Goal: Information Seeking & Learning: Learn about a topic

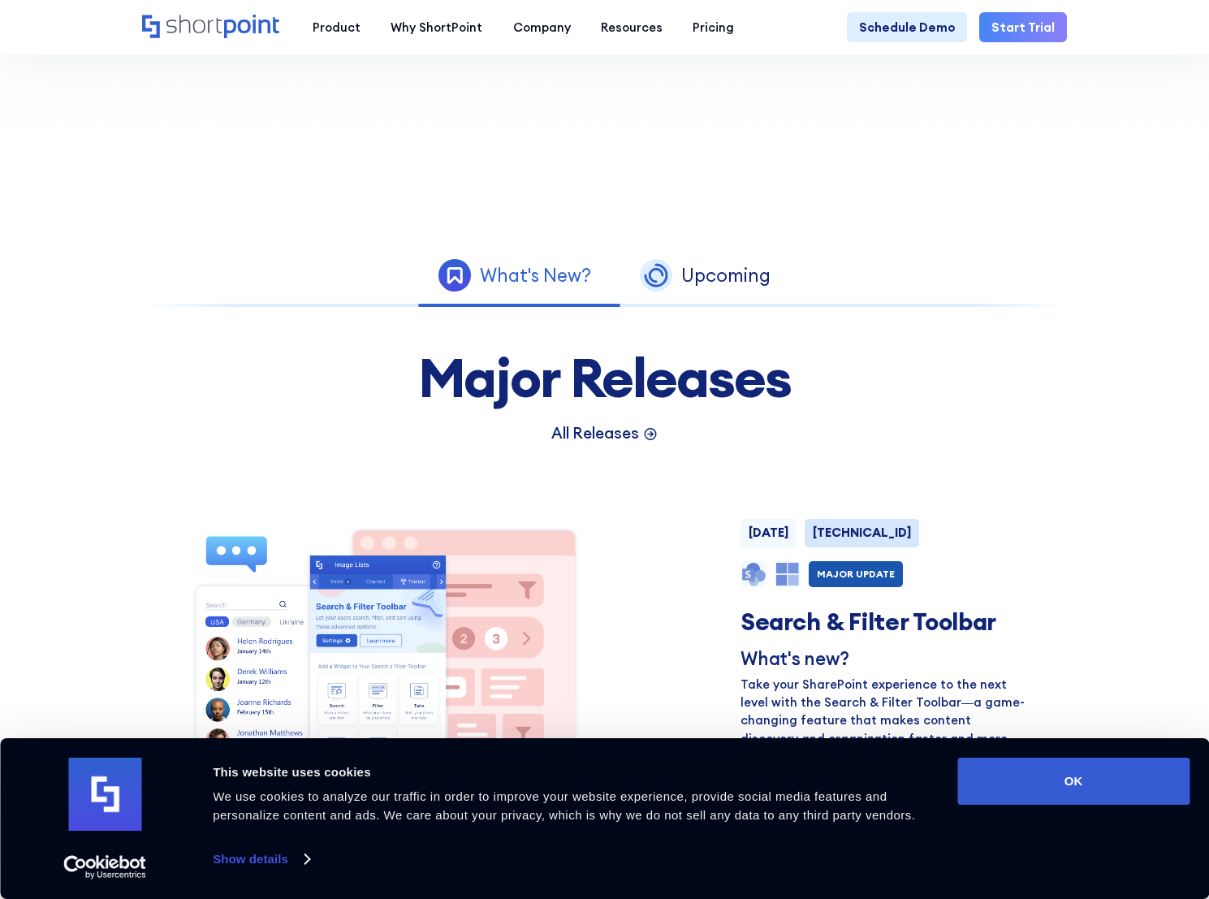
click at [598, 444] on p "All Releases" at bounding box center [595, 433] width 88 height 23
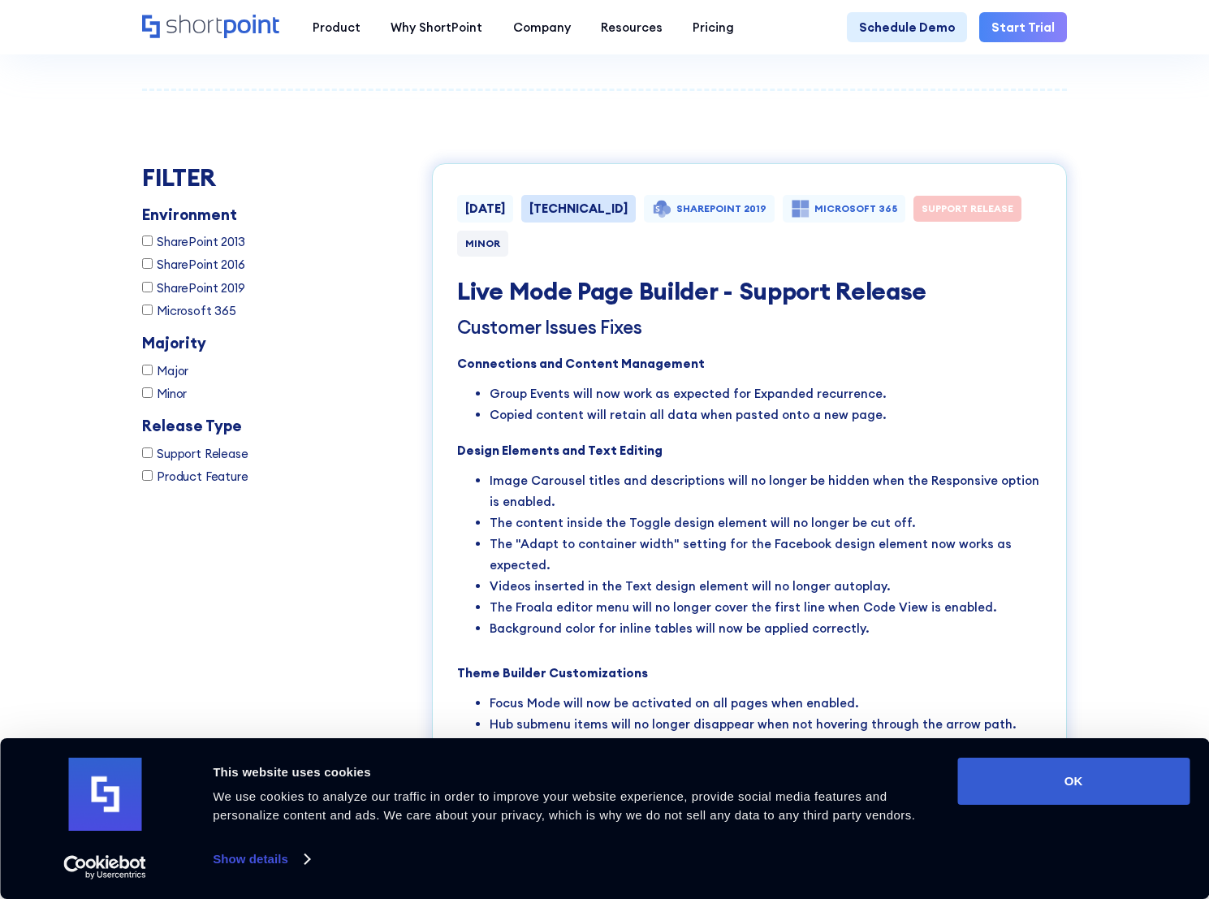
scroll to position [2306, 0]
click at [144, 291] on input "SharePoint 2019" at bounding box center [147, 286] width 11 height 11
checkbox input "true"
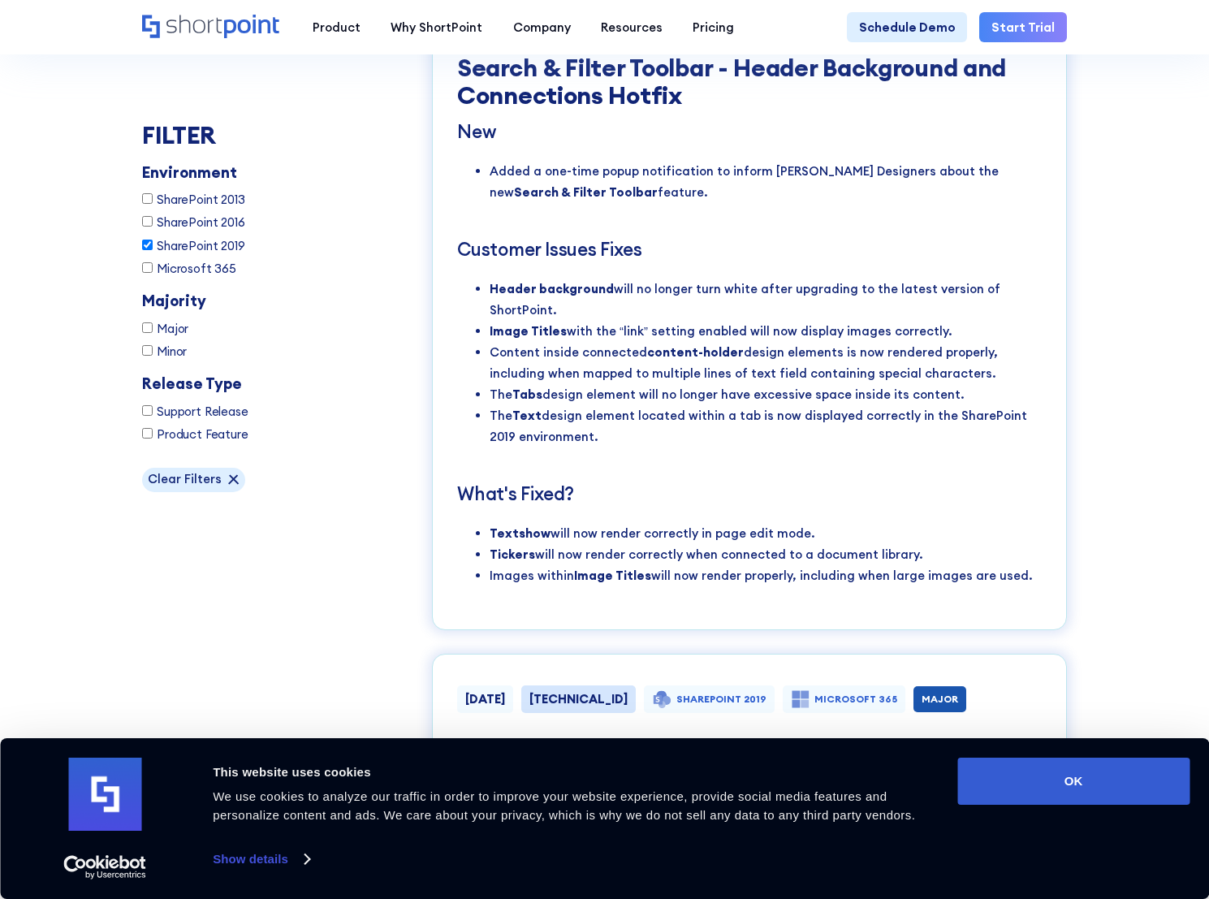
scroll to position [5943, 0]
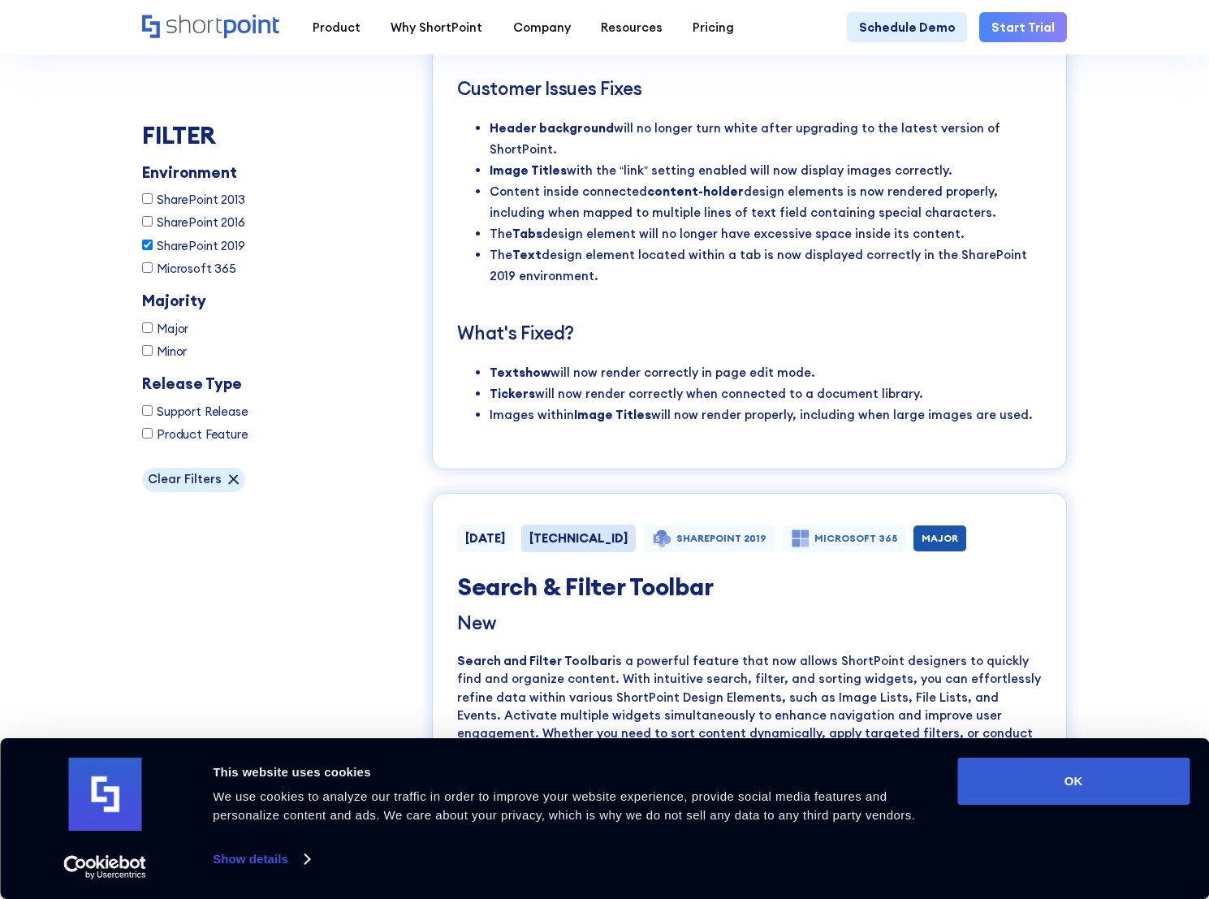
click at [583, 533] on div "[TECHNICAL_ID]" at bounding box center [578, 539] width 98 height 12
copy div "[TECHNICAL_ID]"
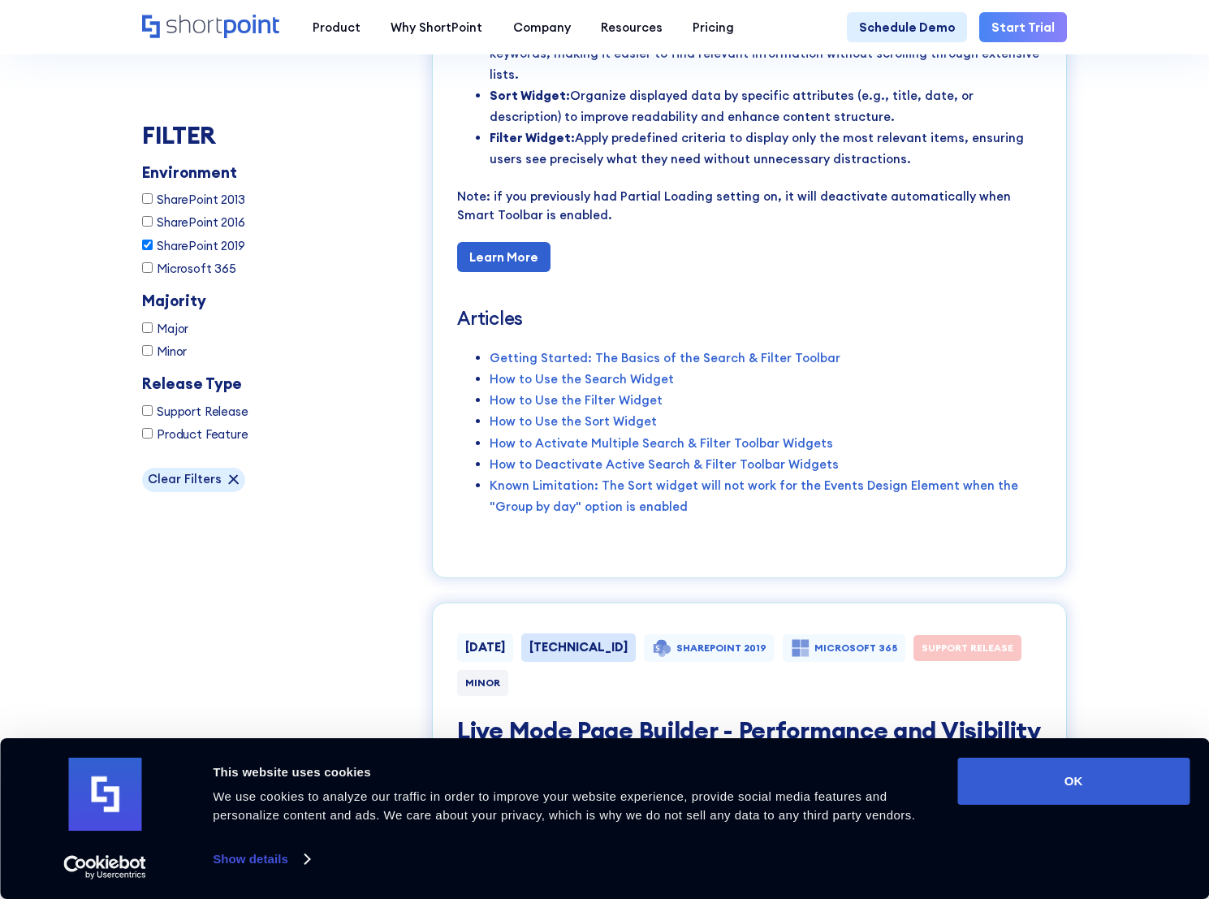
scroll to position [6732, 0]
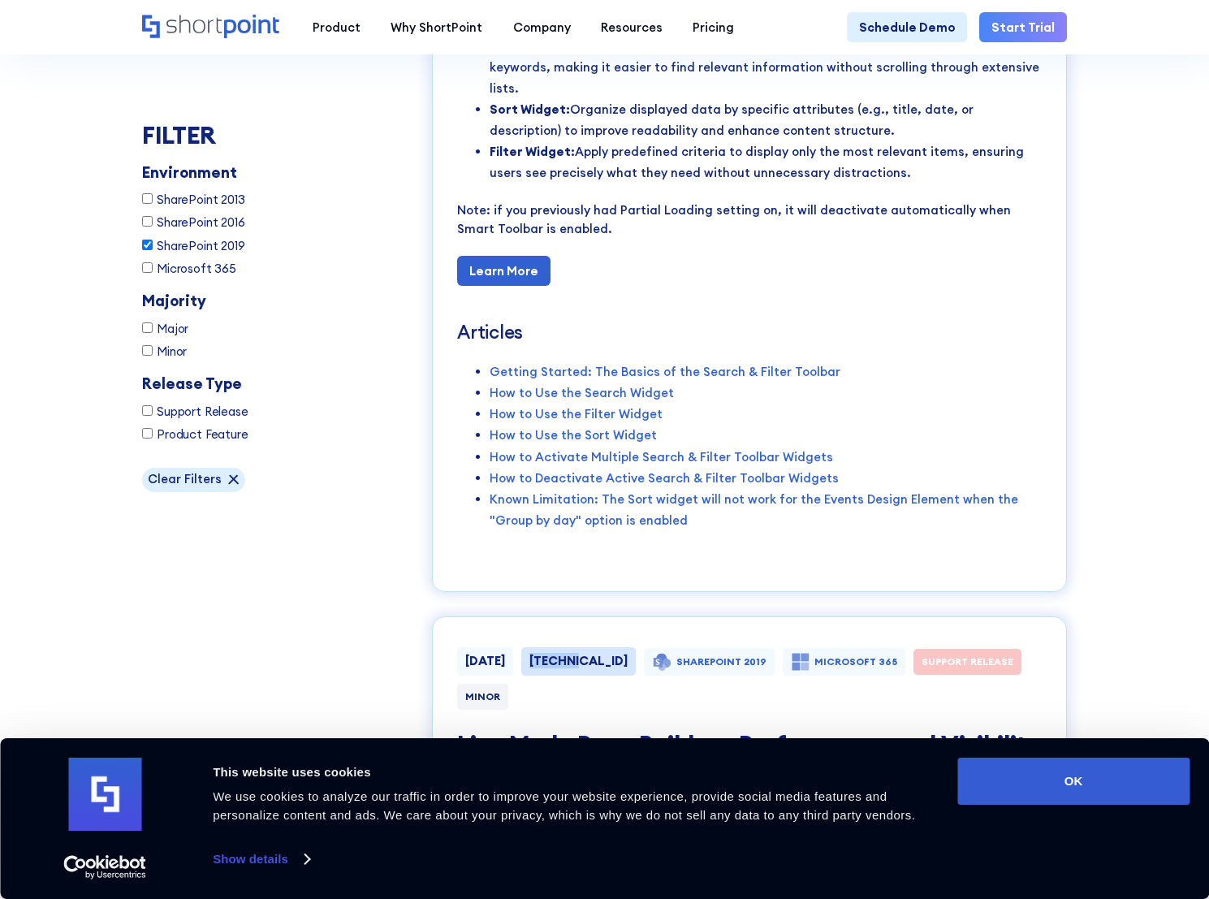
drag, startPoint x: 559, startPoint y: 516, endPoint x: 605, endPoint y: 516, distance: 45.5
click at [605, 647] on div "[TECHNICAL_ID]" at bounding box center [578, 661] width 114 height 28
copy div "[TECHNICAL_ID]"
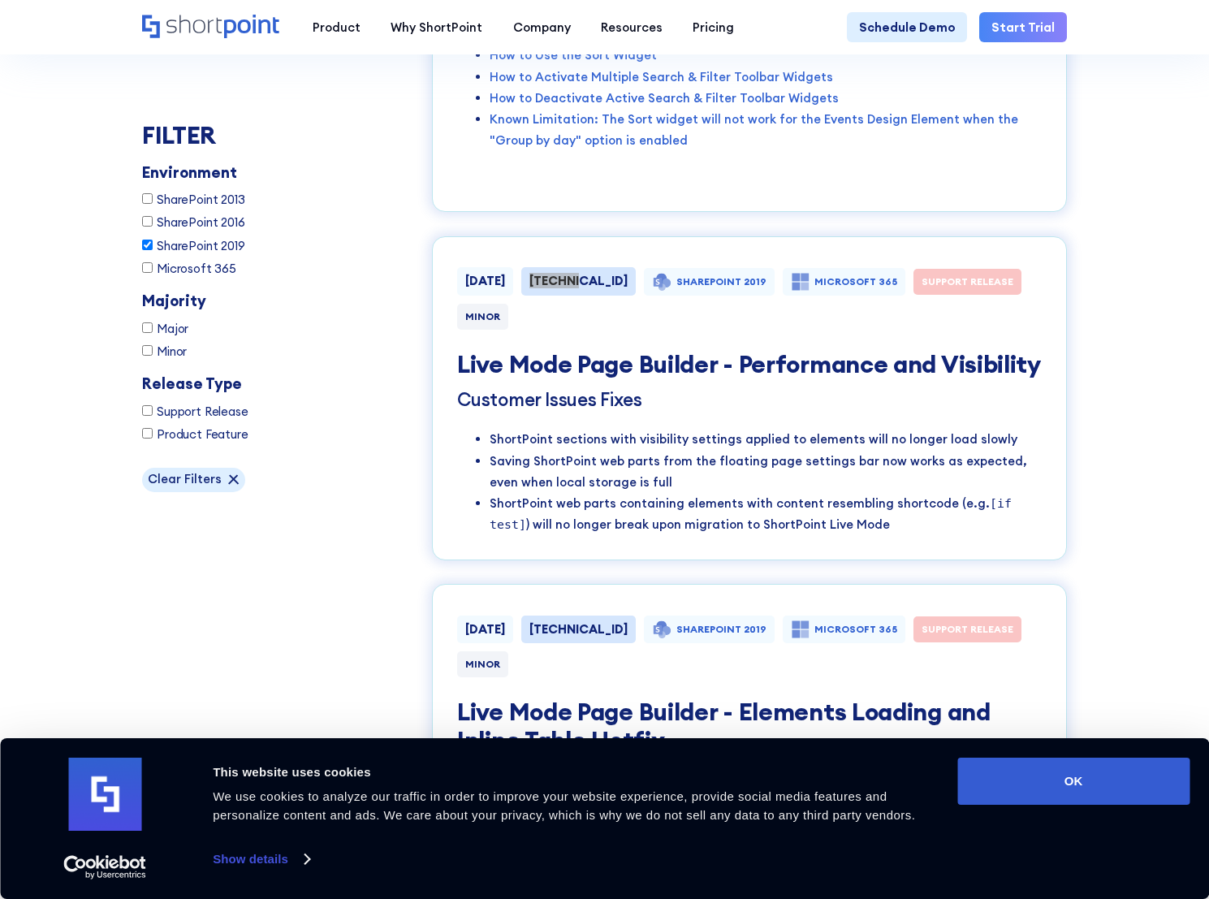
scroll to position [7381, 0]
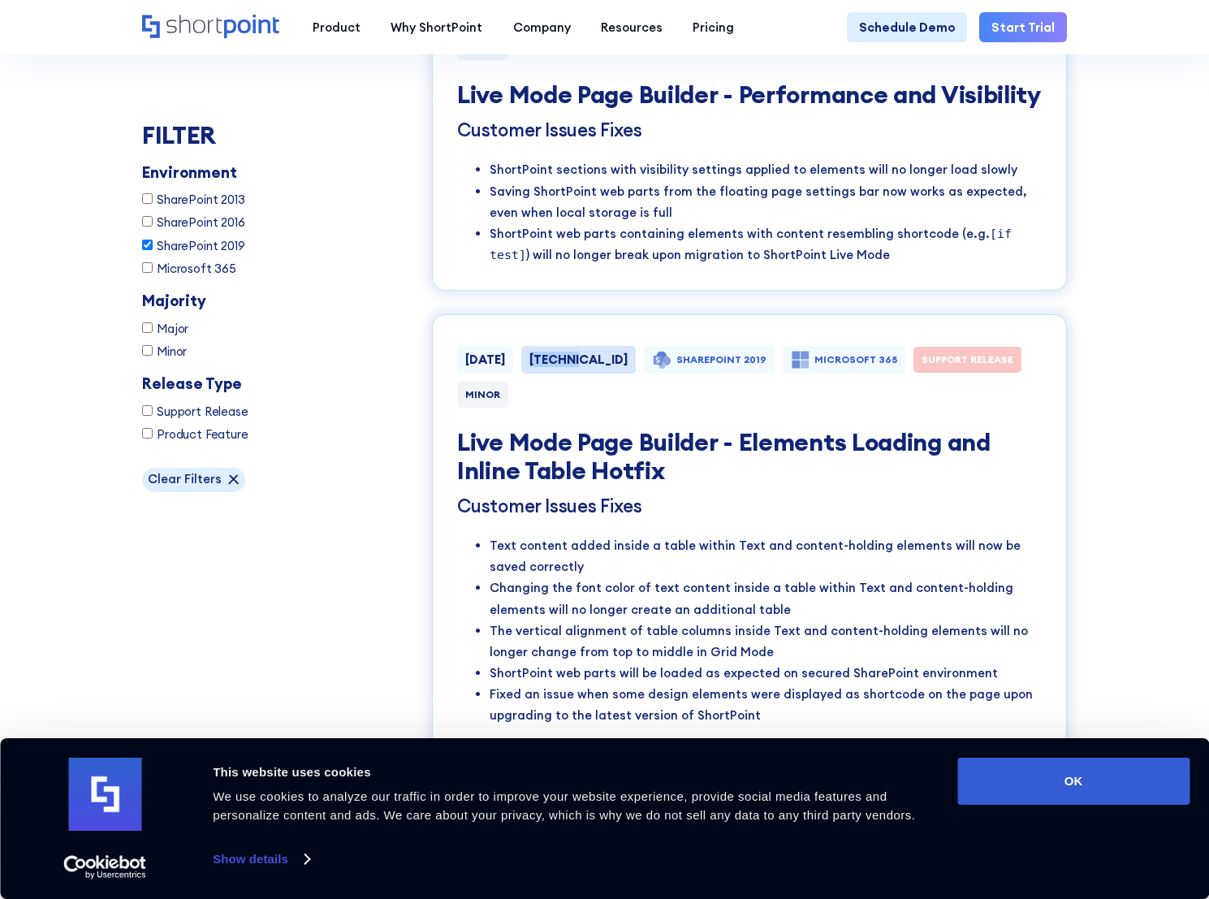
drag, startPoint x: 577, startPoint y: 185, endPoint x: 626, endPoint y: 188, distance: 48.8
click at [626, 346] on div "[DATE] [TECHNICAL_ID] SHAREPOINT 2019 MICROSOFT 365 SUPPORT RELEASE MINOR" at bounding box center [749, 381] width 585 height 71
copy div "[TECHNICAL_ID]"
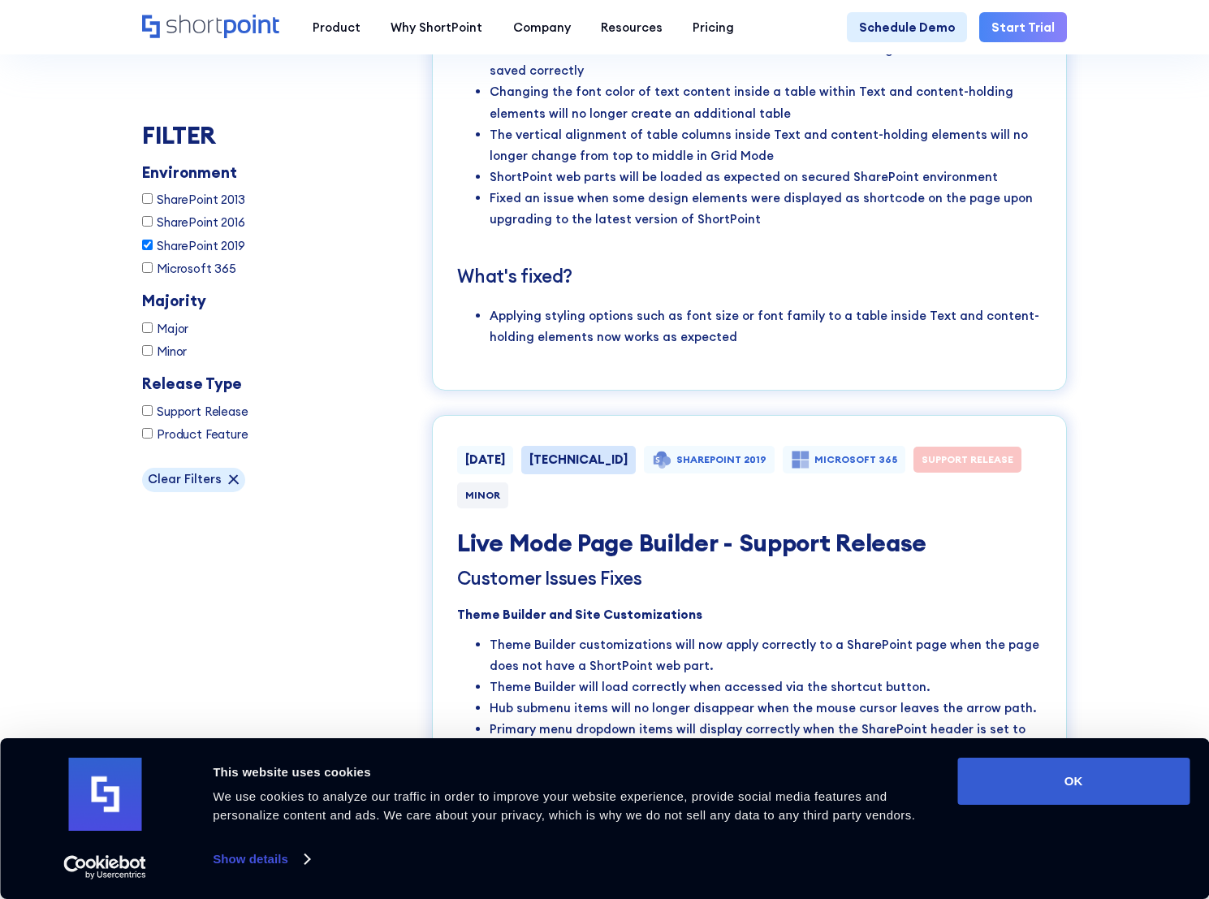
scroll to position [7916, 0]
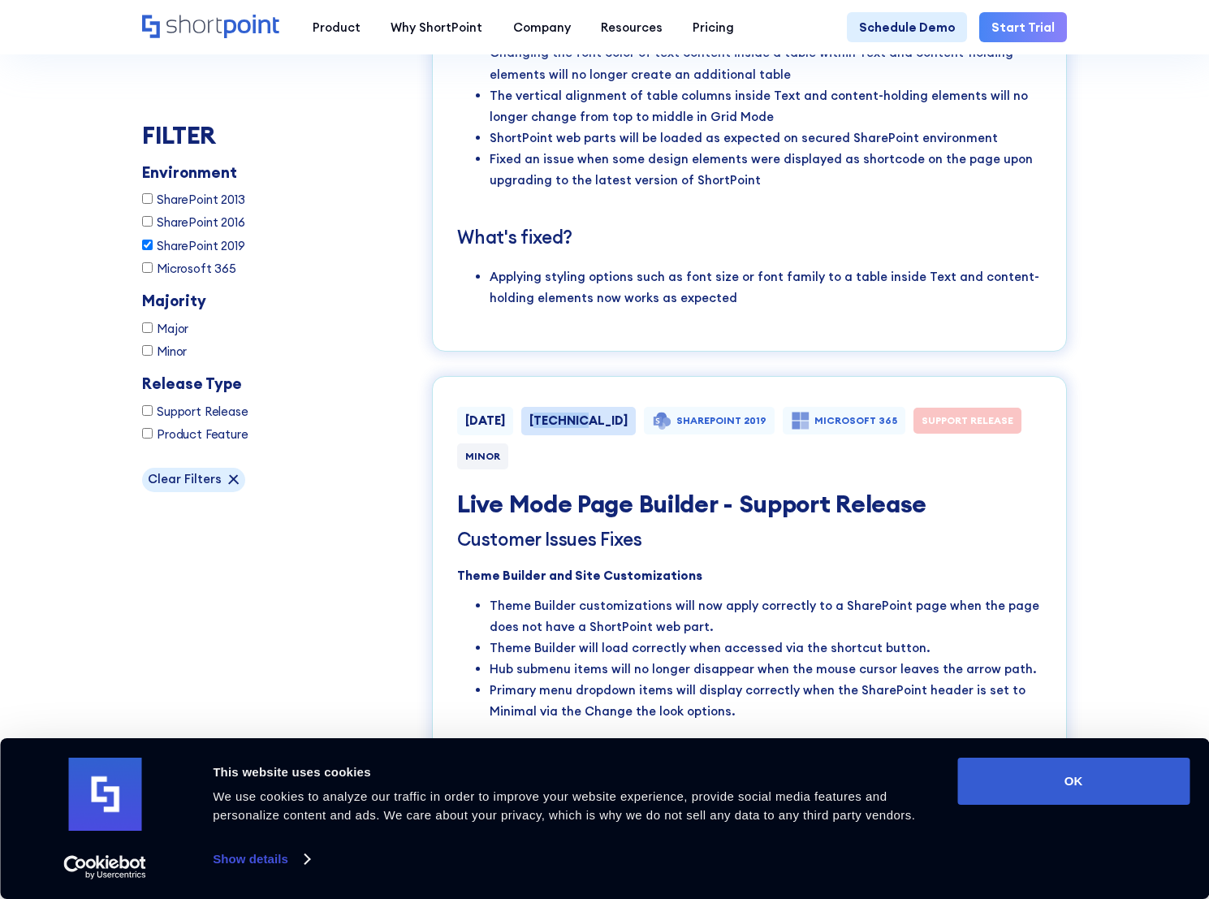
drag, startPoint x: 576, startPoint y: 252, endPoint x: 615, endPoint y: 251, distance: 39.0
click at [615, 415] on div "[TECHNICAL_ID]" at bounding box center [578, 421] width 98 height 12
copy div "[TECHNICAL_ID]"
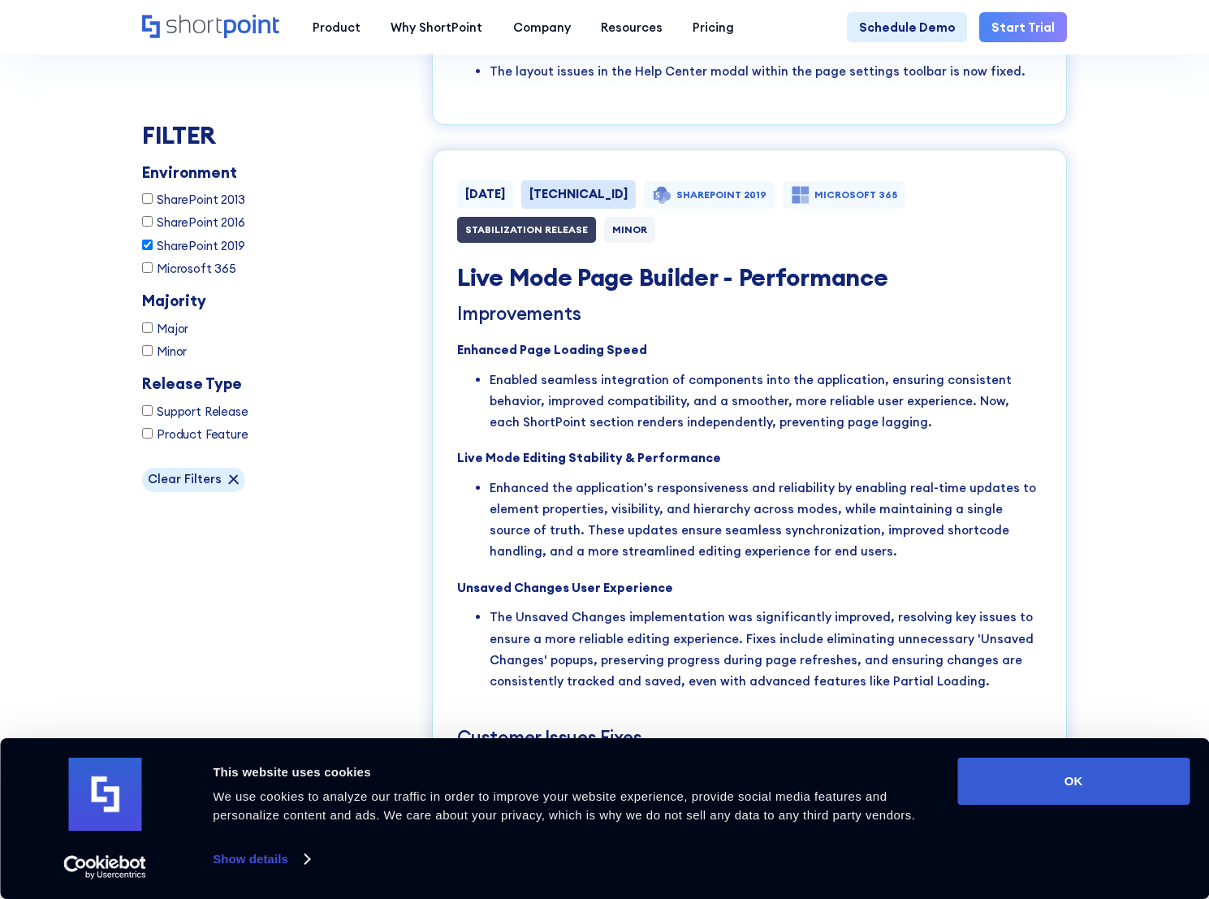
scroll to position [9313, 0]
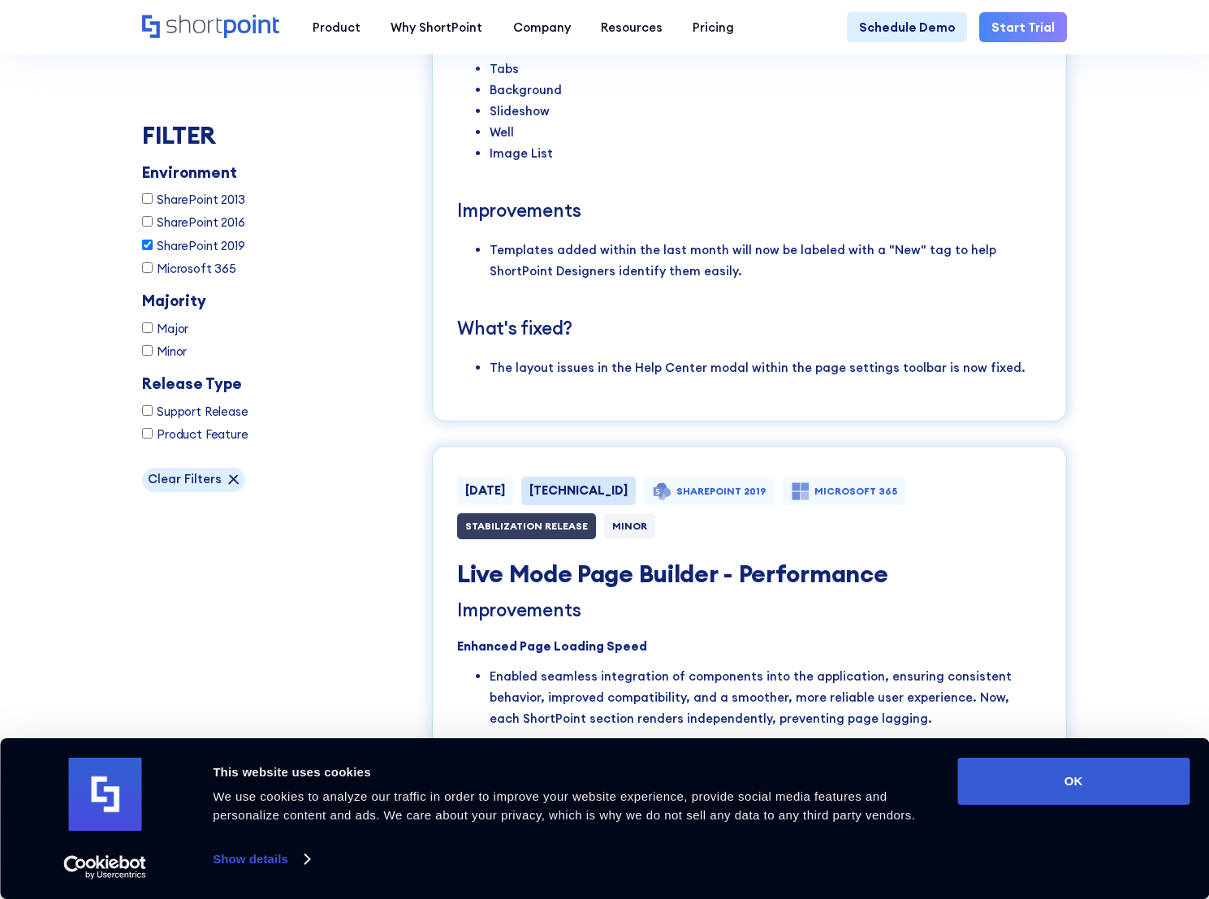
click at [565, 477] on div "[TECHNICAL_ID]" at bounding box center [578, 491] width 114 height 28
drag, startPoint x: 570, startPoint y: 334, endPoint x: 611, endPoint y: 334, distance: 40.6
click at [611, 477] on div "[TECHNICAL_ID]" at bounding box center [578, 491] width 114 height 28
copy div "[TECHNICAL_ID]"
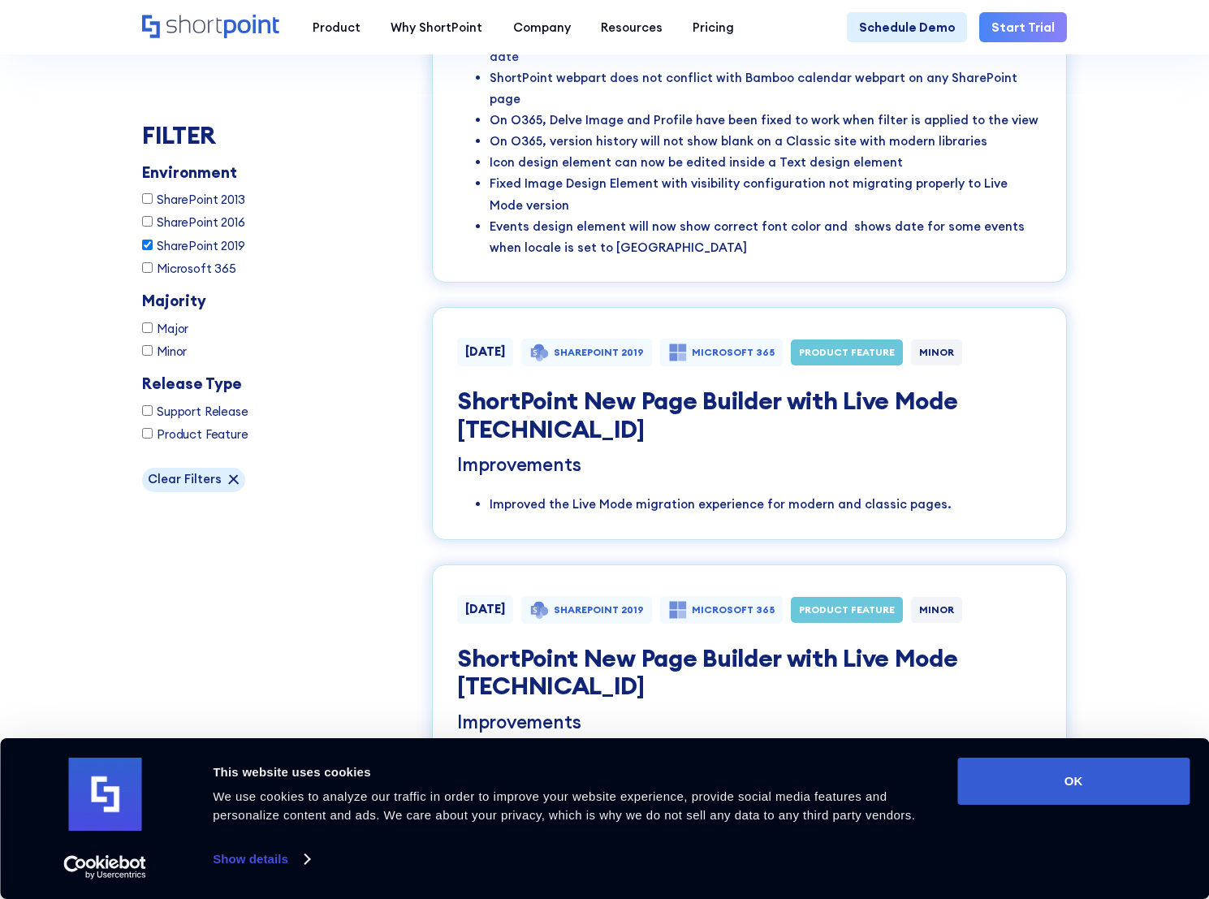
scroll to position [34019, 0]
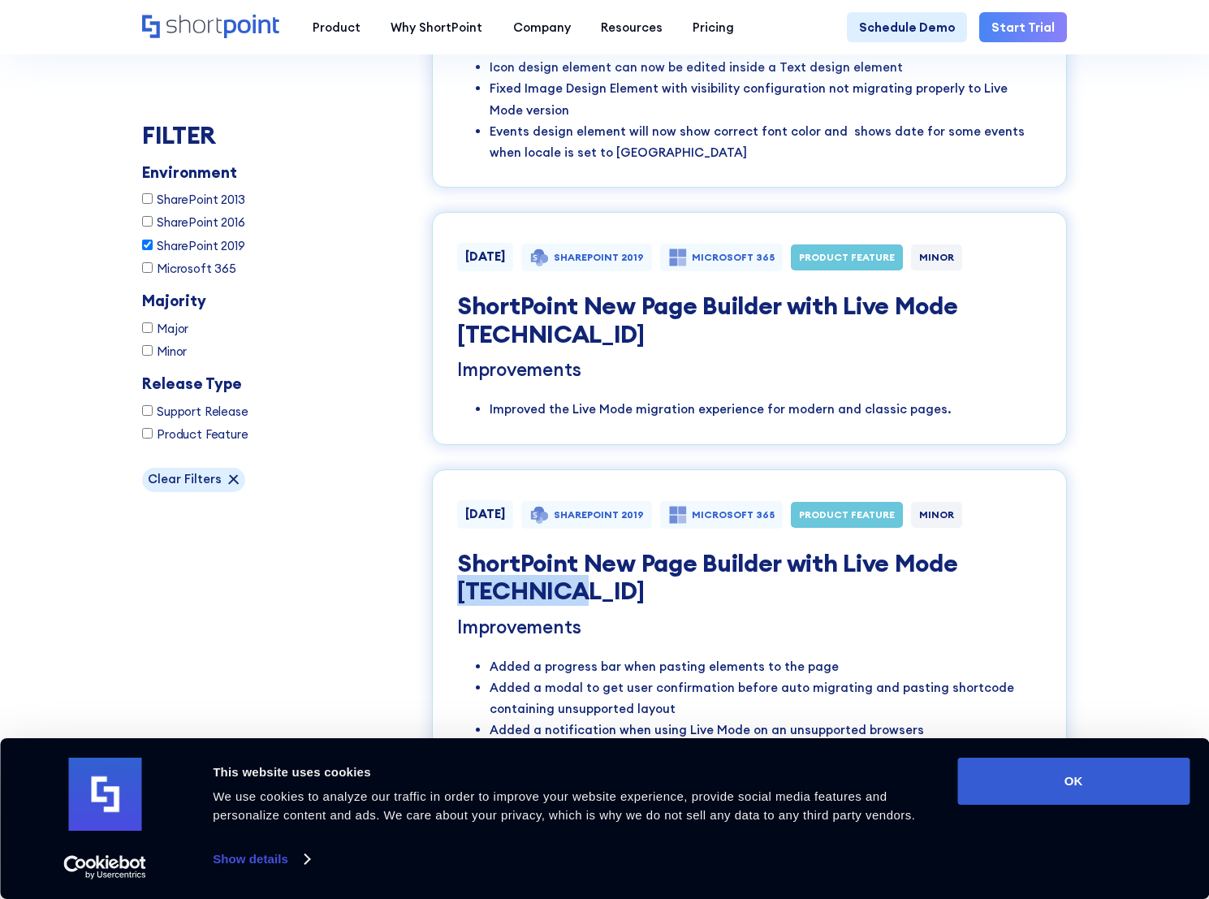
drag, startPoint x: 454, startPoint y: 169, endPoint x: 593, endPoint y: 175, distance: 139.0
click at [593, 469] on div "[DATE] SHAREPOINT 2019 MICROSOFT 365 PRODUCT FEATURE MINOR ShortPoint New Page …" at bounding box center [749, 865] width 635 height 792
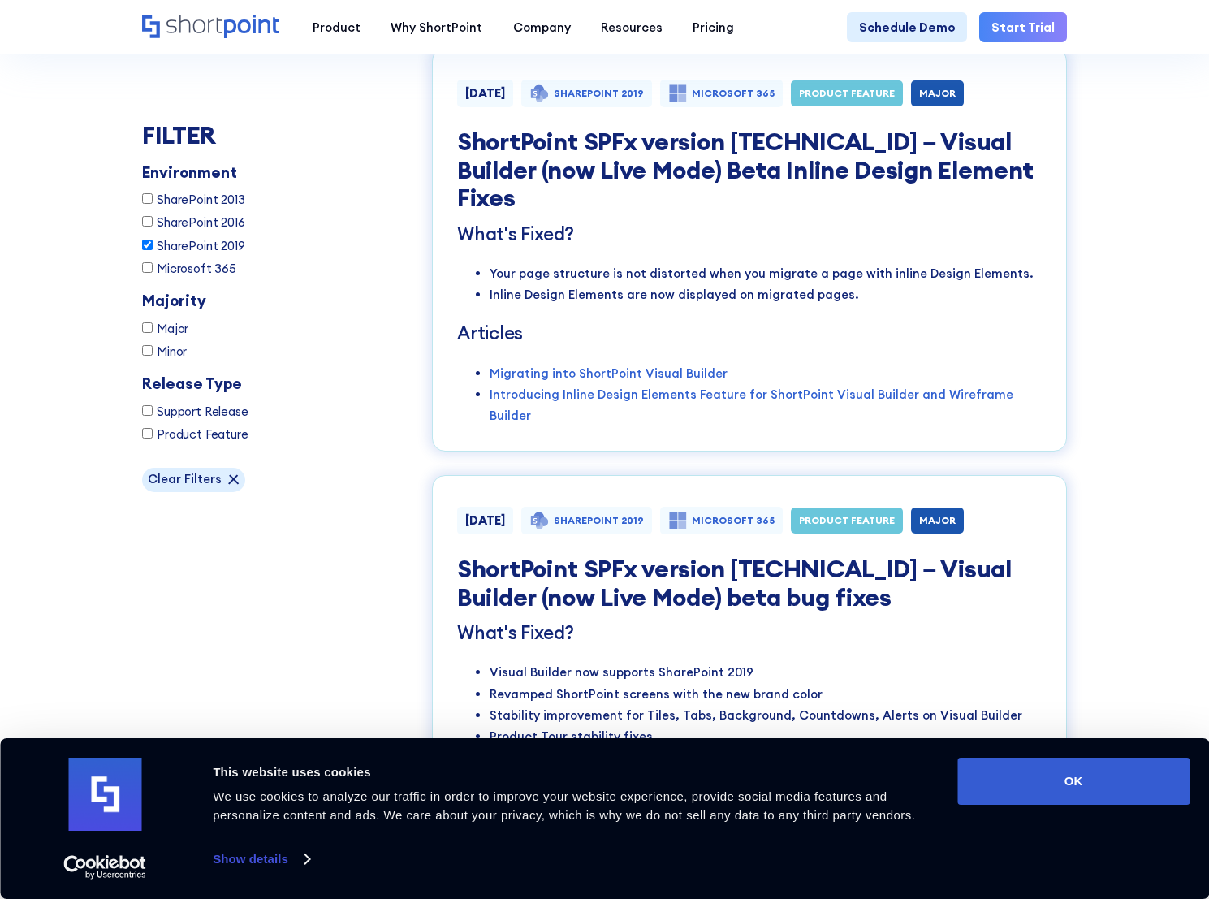
scroll to position [39805, 0]
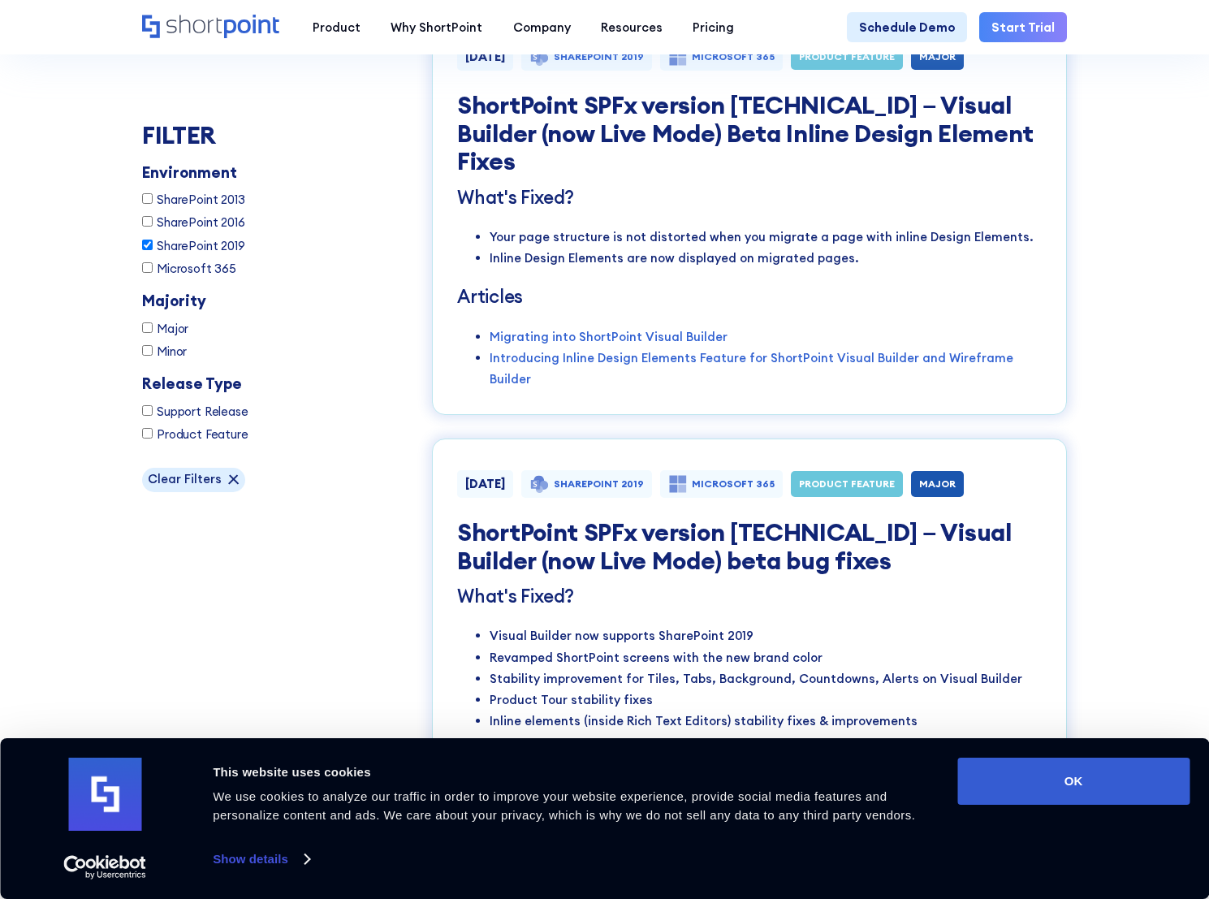
drag, startPoint x: 723, startPoint y: 227, endPoint x: 736, endPoint y: 220, distance: 14.5
click at [723, 860] on h4 "ShortPoint SPFx version [TECHNICAL_ID] – Product bug fixes" at bounding box center [749, 888] width 585 height 56
drag, startPoint x: 755, startPoint y: 218, endPoint x: 800, endPoint y: 217, distance: 45.5
click at [800, 860] on h4 "ShortPoint SPFx version [TECHNICAL_ID] – Product bug fixes" at bounding box center [749, 888] width 585 height 56
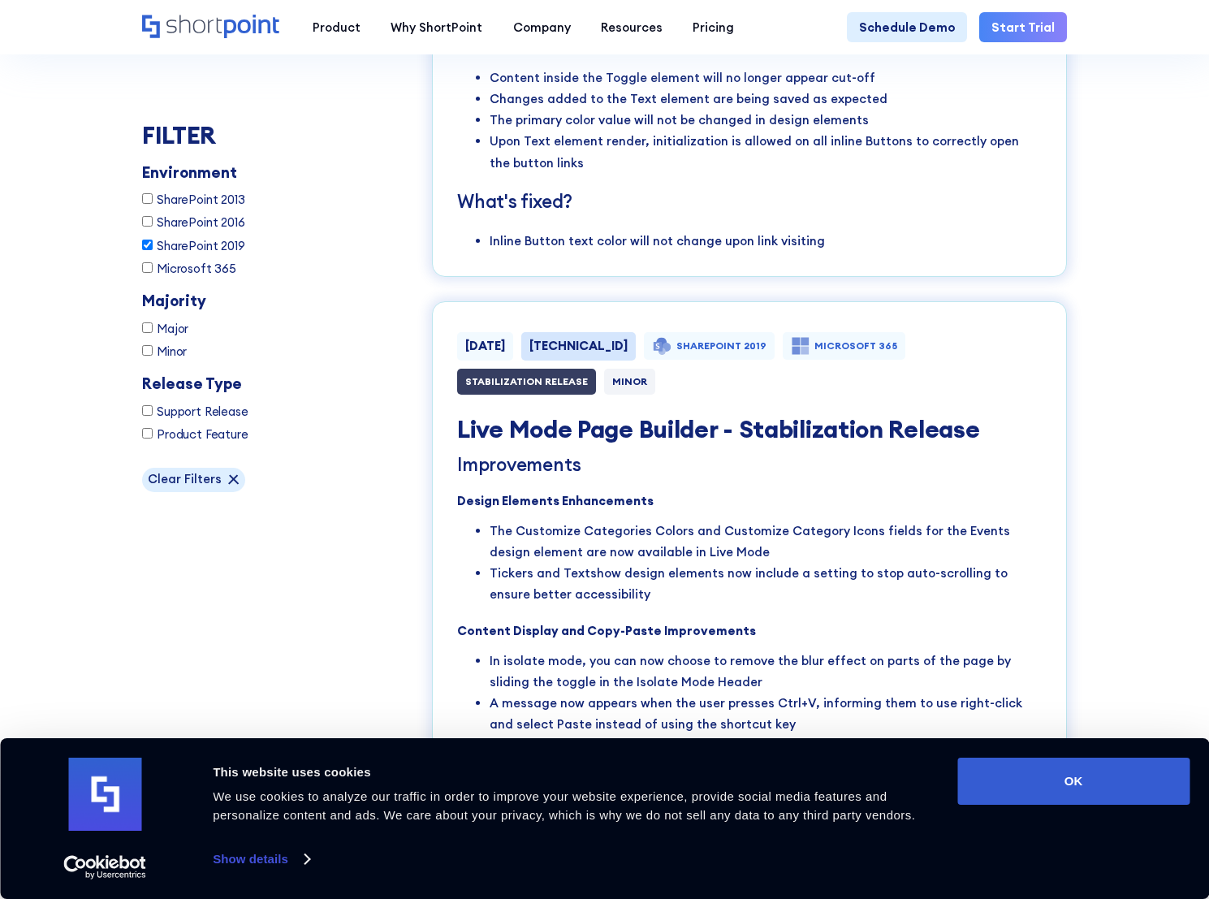
scroll to position [12329, 0]
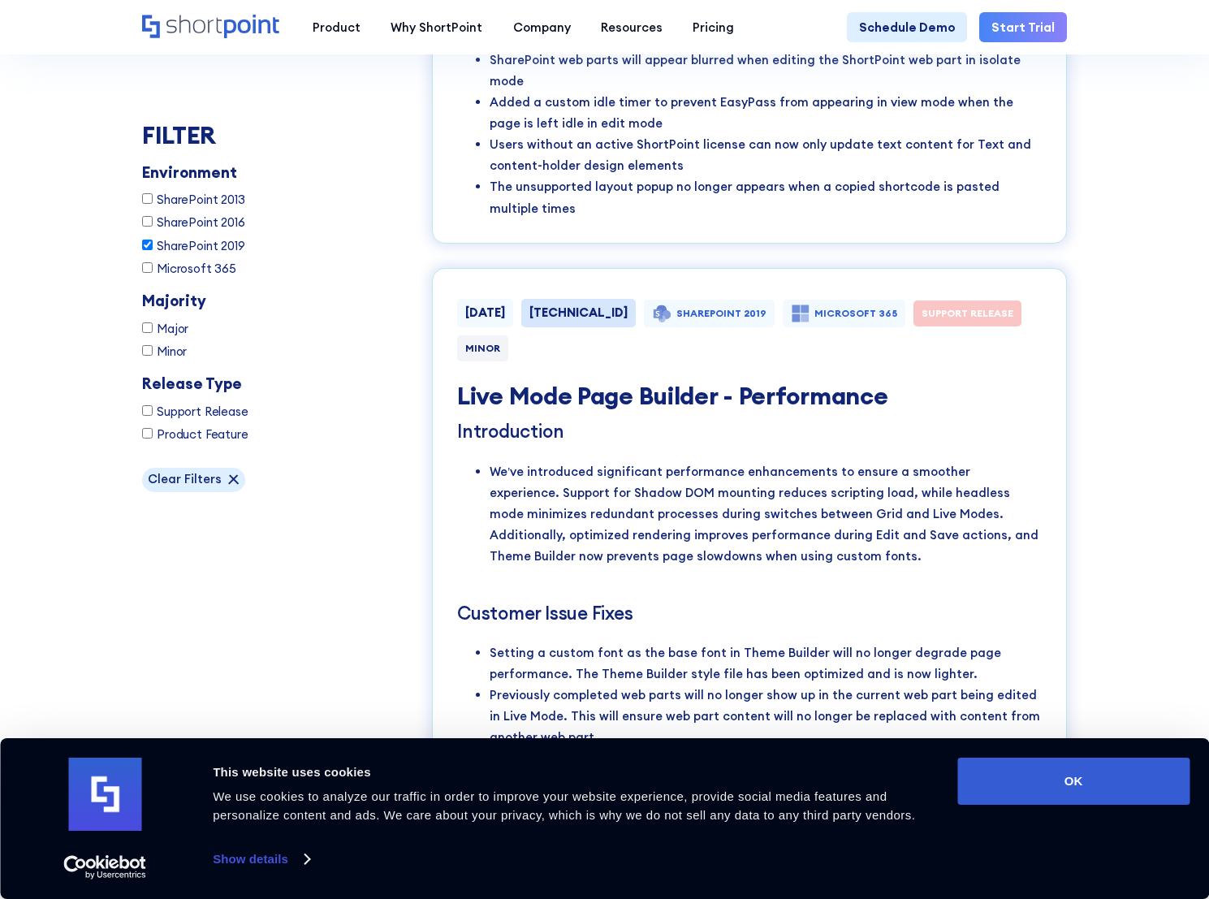
click at [597, 307] on div "[TECHNICAL_ID]" at bounding box center [578, 313] width 98 height 12
drag, startPoint x: 594, startPoint y: 142, endPoint x: 638, endPoint y: 144, distance: 43.9
click at [636, 299] on div "[TECHNICAL_ID]" at bounding box center [578, 313] width 114 height 28
copy div "[TECHNICAL_ID]"
